Goal: Navigation & Orientation: Find specific page/section

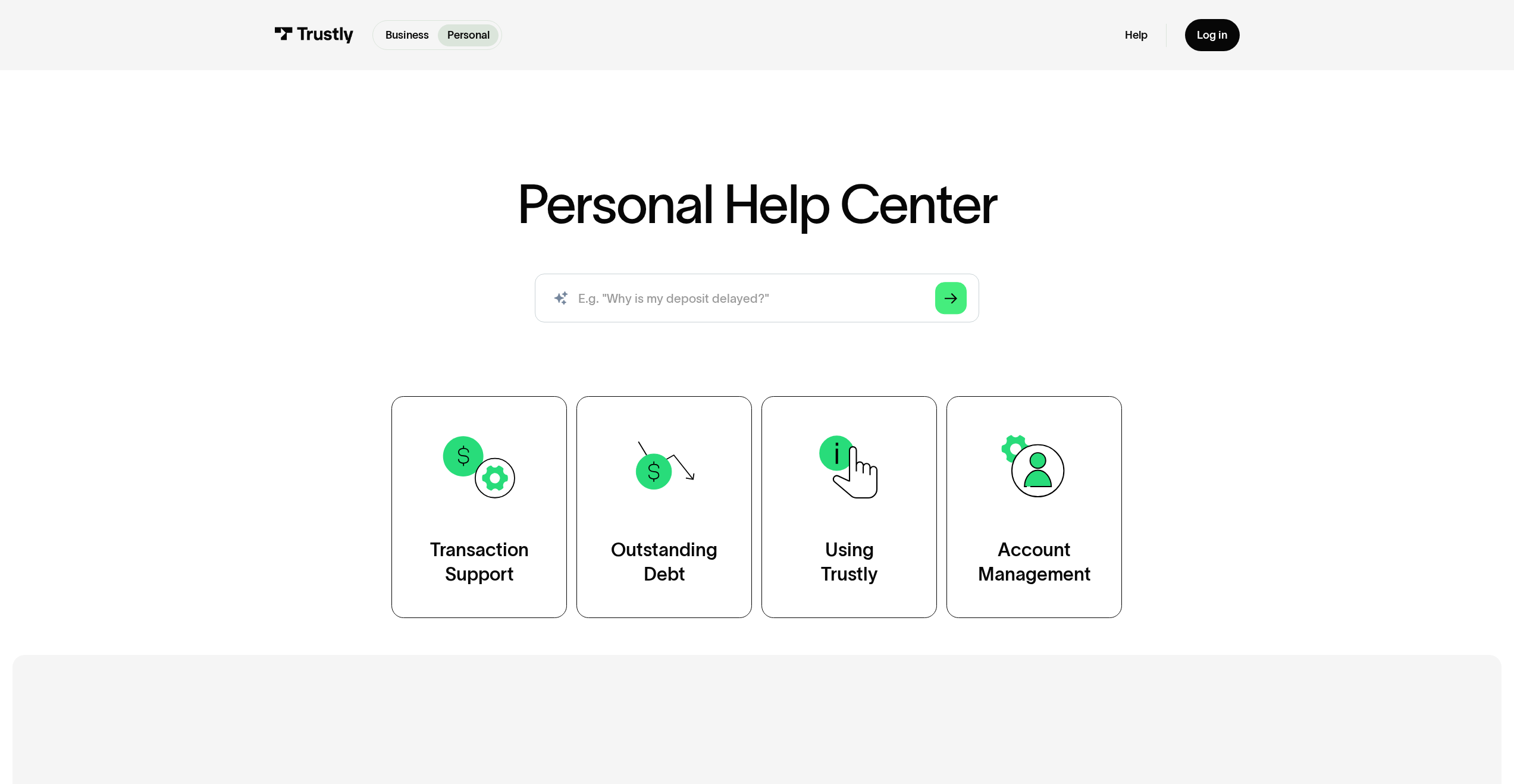
click at [416, 19] on div "Business Personal Business Personal Help Log in Business Personal Help Log in" at bounding box center [757, 35] width 966 height 70
click at [406, 63] on div "Business Personal Business Personal Help Log in Business Personal Help Log in" at bounding box center [757, 35] width 966 height 70
click at [402, 44] on link "Business" at bounding box center [407, 35] width 62 height 22
click at [1088, 289] on div "AI-powered search ( 1 / 4 ) Type your question and our smart search will find y…" at bounding box center [757, 304] width 889 height 61
